Goal: Task Accomplishment & Management: Use online tool/utility

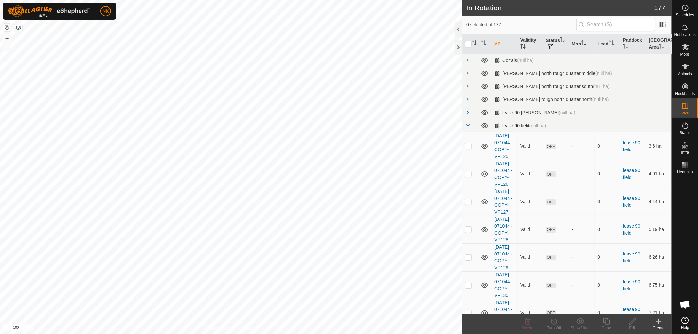
click at [468, 127] on span at bounding box center [467, 125] width 5 height 5
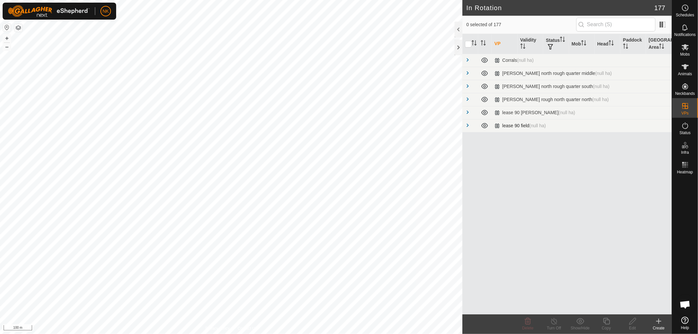
click at [467, 126] on span at bounding box center [467, 125] width 5 height 5
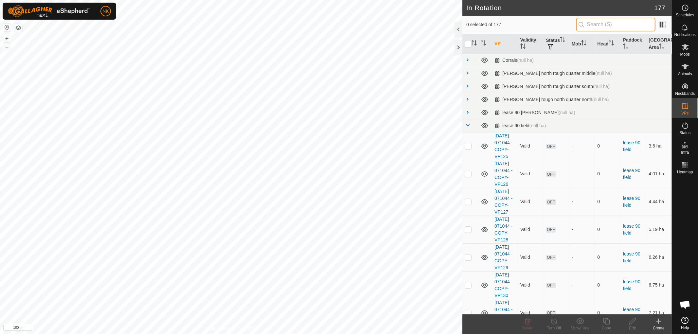
click at [613, 25] on input "text" at bounding box center [615, 25] width 79 height 14
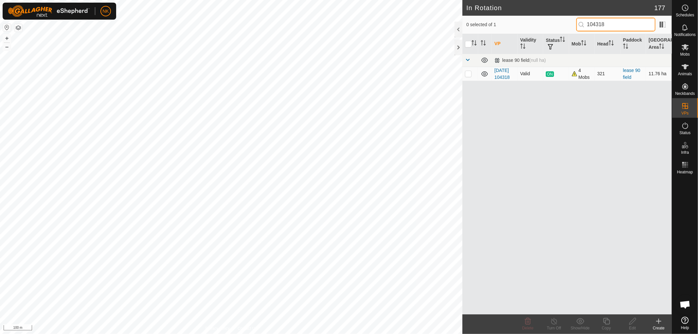
type input "104318"
click at [467, 76] on p-checkbox at bounding box center [468, 73] width 7 height 5
checkbox input "true"
click at [604, 322] on icon at bounding box center [606, 321] width 8 height 8
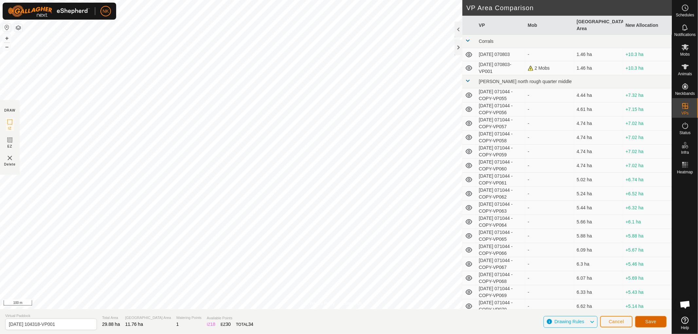
click at [646, 317] on button "Save" at bounding box center [650, 321] width 31 height 11
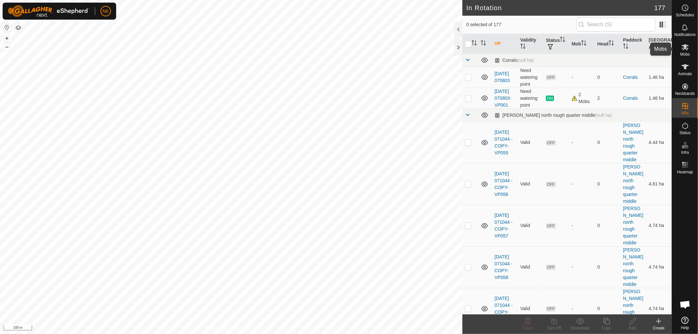
click at [684, 50] on icon at bounding box center [685, 47] width 8 height 8
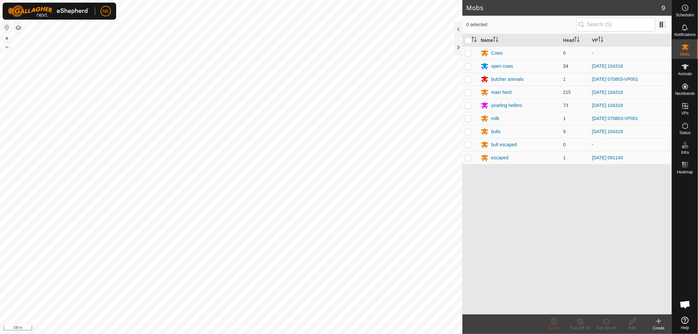
click at [466, 66] on p-checkbox at bounding box center [468, 65] width 7 height 5
checkbox input "true"
click at [469, 92] on p-checkbox at bounding box center [468, 92] width 7 height 5
checkbox input "true"
click at [465, 107] on p-checkbox at bounding box center [468, 105] width 7 height 5
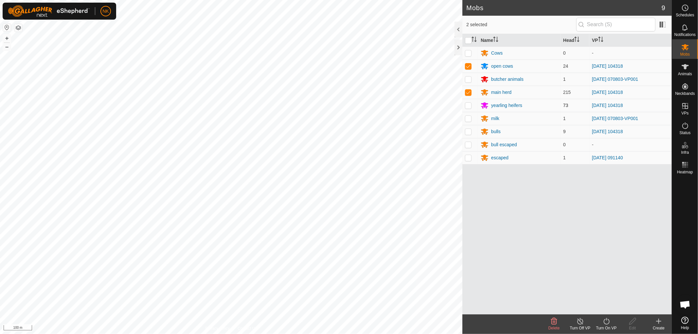
checkbox input "true"
click at [466, 130] on p-checkbox at bounding box center [468, 131] width 7 height 5
checkbox input "true"
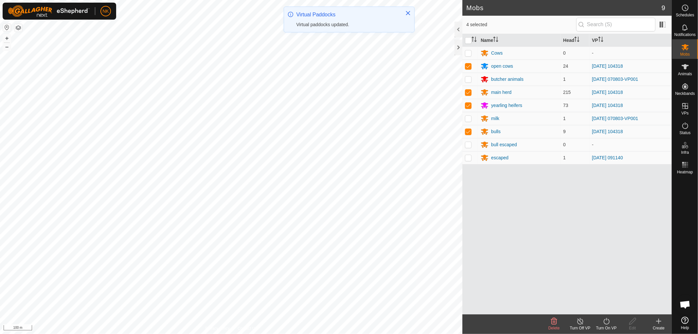
click at [605, 322] on icon at bounding box center [606, 321] width 8 height 8
click at [607, 305] on link "Now" at bounding box center [625, 306] width 65 height 13
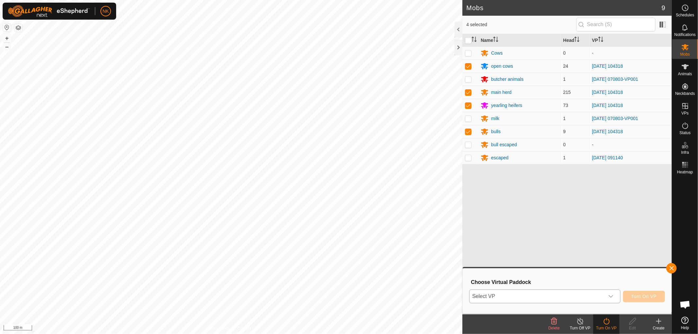
click at [610, 299] on div "dropdown trigger" at bounding box center [610, 296] width 13 height 13
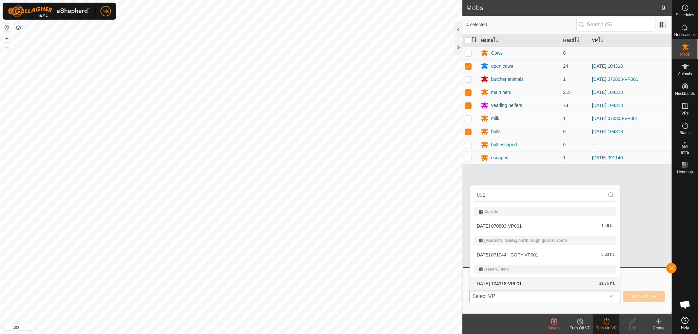
type input "001"
click at [507, 284] on li "[DATE] 104318-VP001 11.76 ha" at bounding box center [545, 283] width 150 height 13
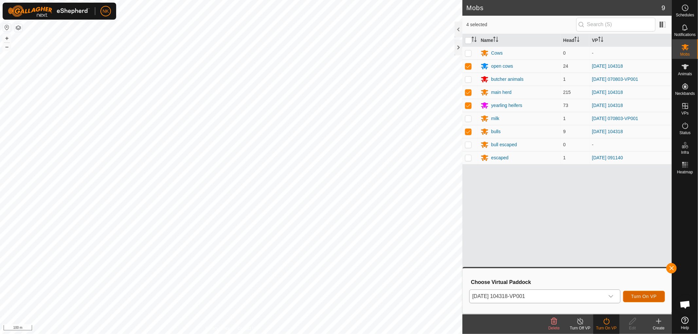
click at [646, 296] on span "Turn On VP" at bounding box center [644, 296] width 26 height 5
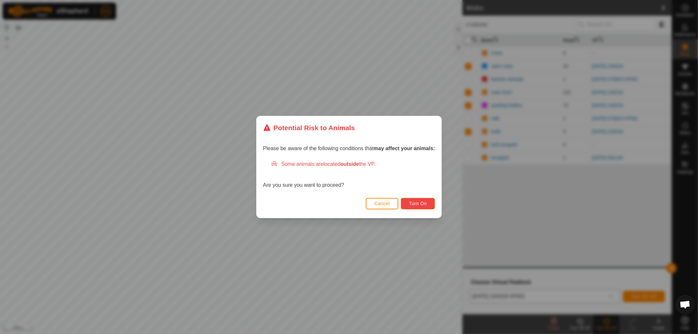
click at [429, 205] on button "Turn On" at bounding box center [418, 203] width 34 height 11
